Goal: Task Accomplishment & Management: Use online tool/utility

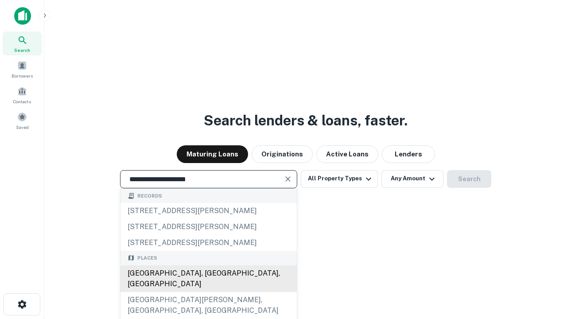
click at [208, 292] on div "[GEOGRAPHIC_DATA], [GEOGRAPHIC_DATA], [GEOGRAPHIC_DATA]" at bounding box center [208, 278] width 176 height 27
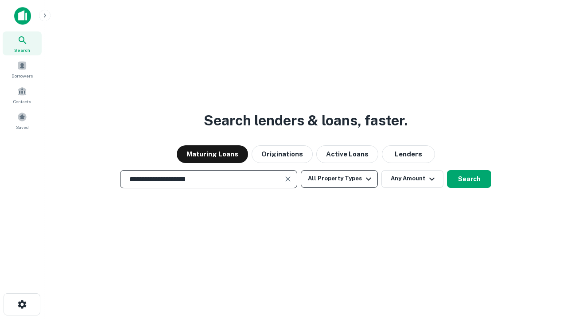
type input "**********"
click at [339, 178] on button "All Property Types" at bounding box center [339, 179] width 77 height 18
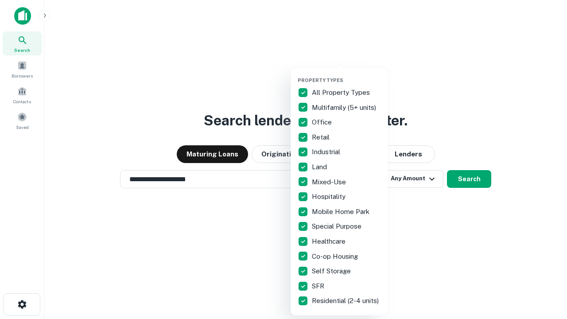
click at [346, 74] on button "button" at bounding box center [345, 74] width 97 height 0
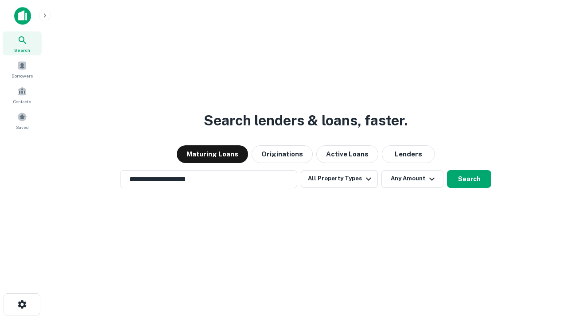
scroll to position [5, 107]
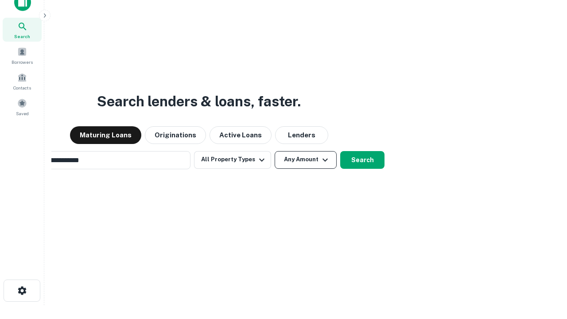
click at [274, 151] on button "Any Amount" at bounding box center [305, 160] width 62 height 18
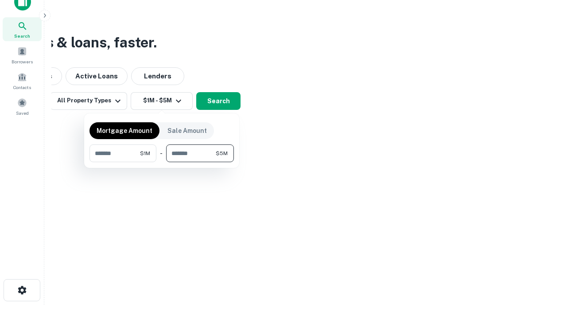
type input "*******"
click at [162, 162] on button "button" at bounding box center [161, 162] width 144 height 0
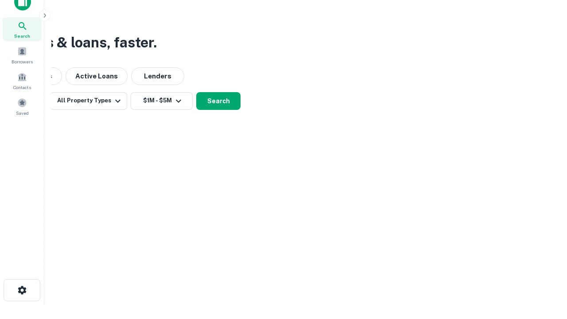
scroll to position [5, 163]
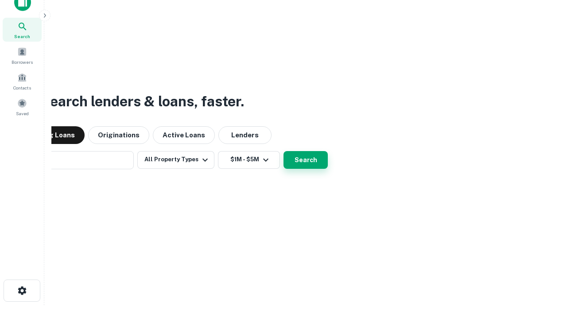
click at [283, 151] on button "Search" at bounding box center [305, 160] width 44 height 18
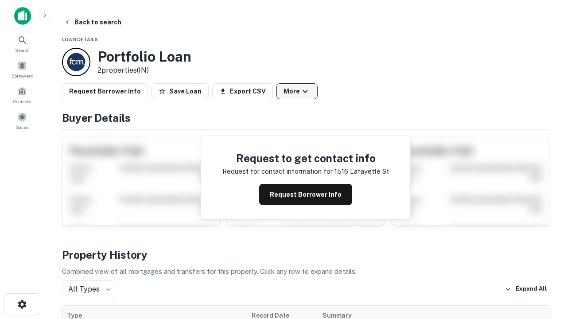
click at [297, 91] on button "More" at bounding box center [296, 91] width 41 height 16
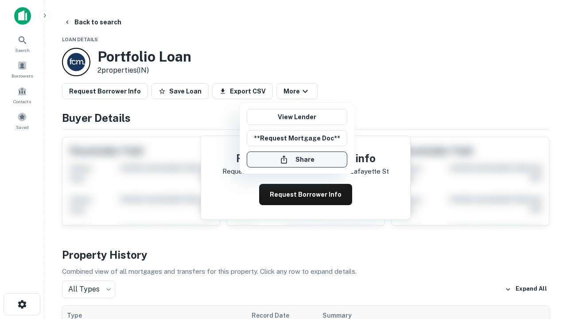
click at [297, 159] on button "Share" at bounding box center [297, 159] width 100 height 16
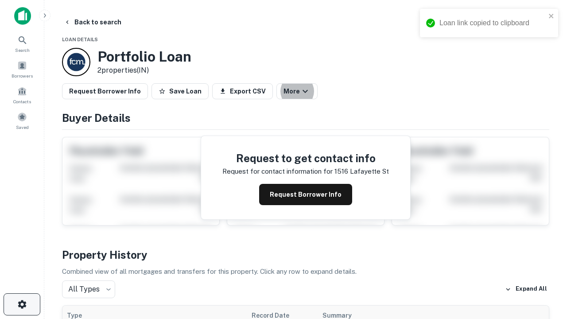
click at [22, 304] on icon "button" at bounding box center [22, 304] width 11 height 11
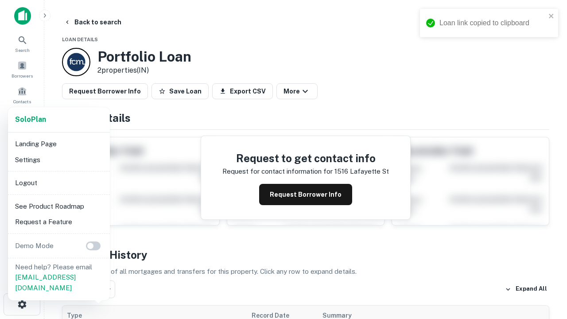
click at [58, 182] on li "Logout" at bounding box center [59, 183] width 95 height 16
